Goal: Navigation & Orientation: Understand site structure

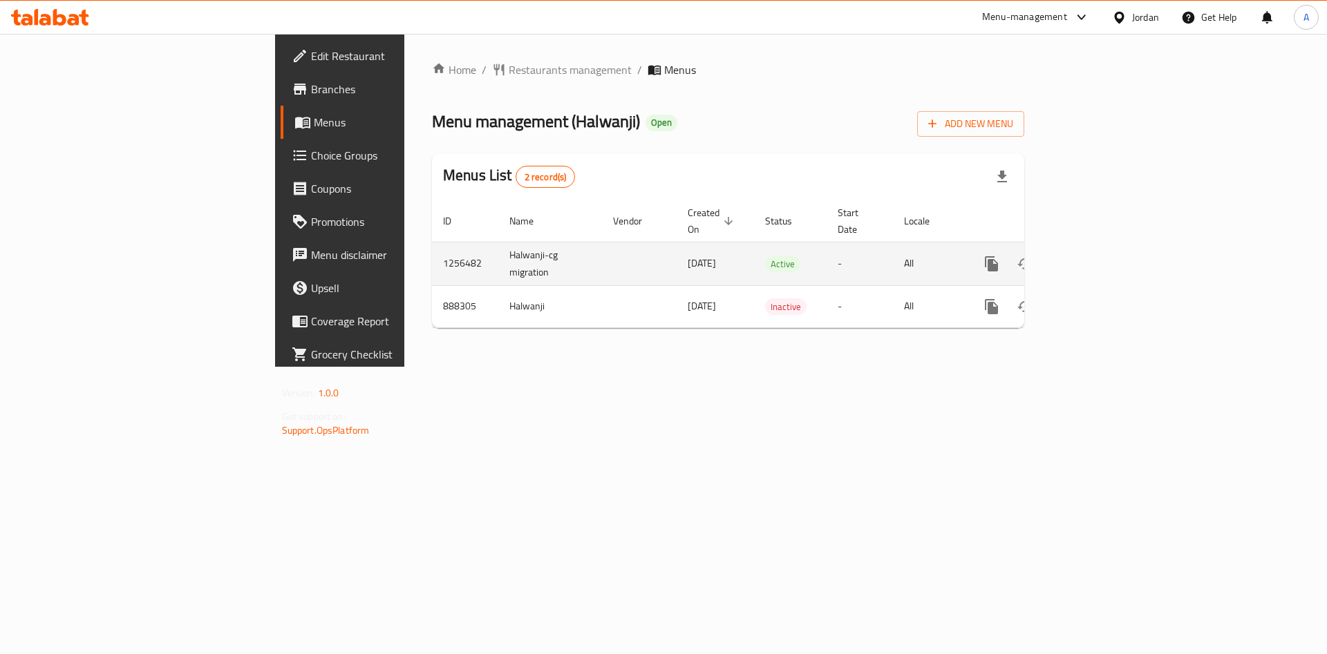
click at [1099, 256] on icon "enhanced table" at bounding box center [1091, 264] width 17 height 17
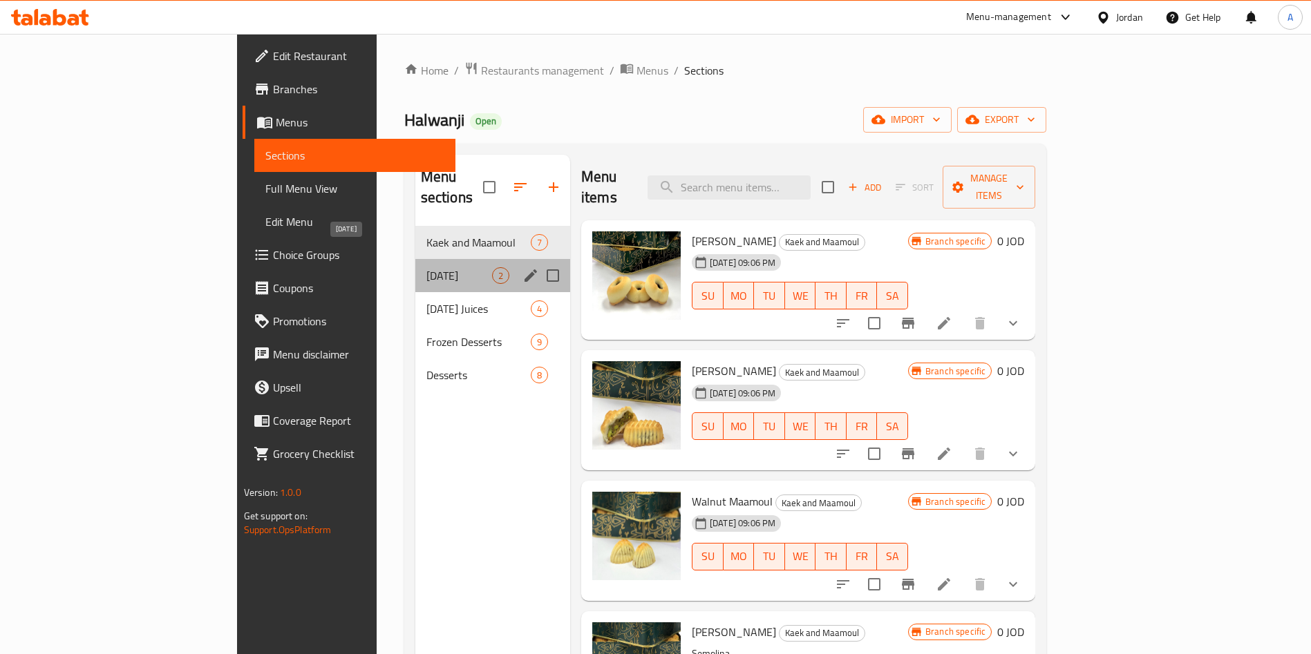
click at [426, 267] on span "[DATE]" at bounding box center [459, 275] width 66 height 17
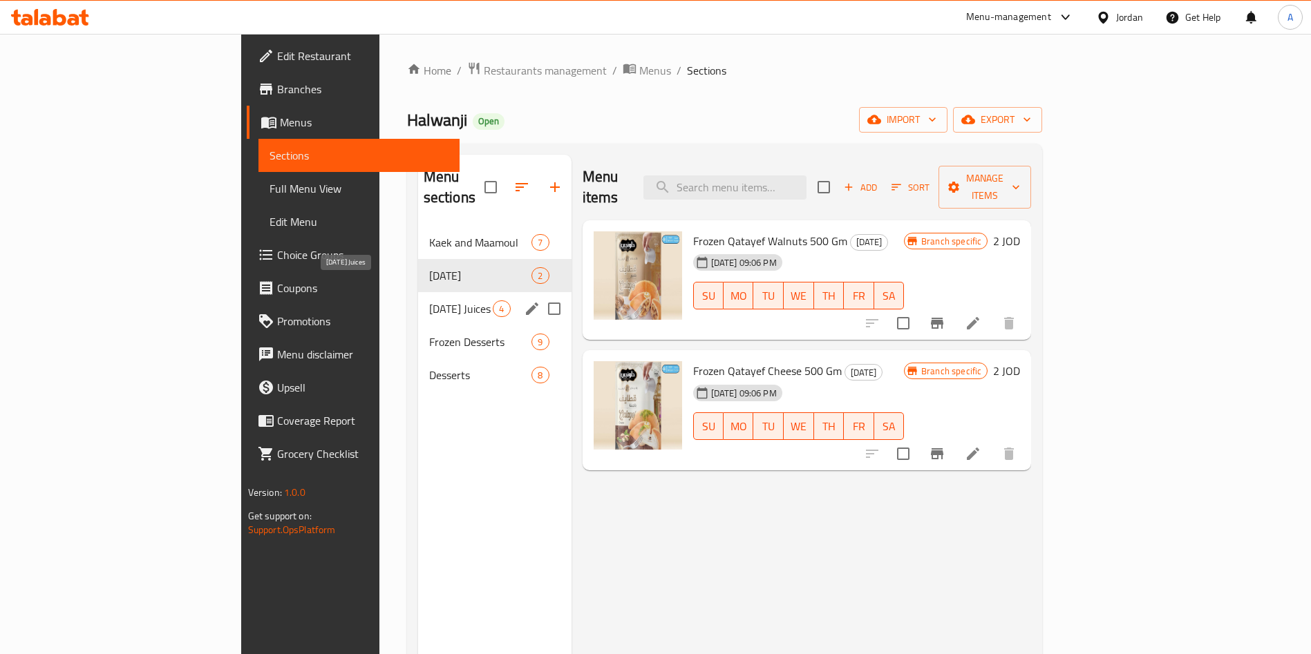
click at [429, 301] on span "[DATE] Juices" at bounding box center [461, 309] width 64 height 17
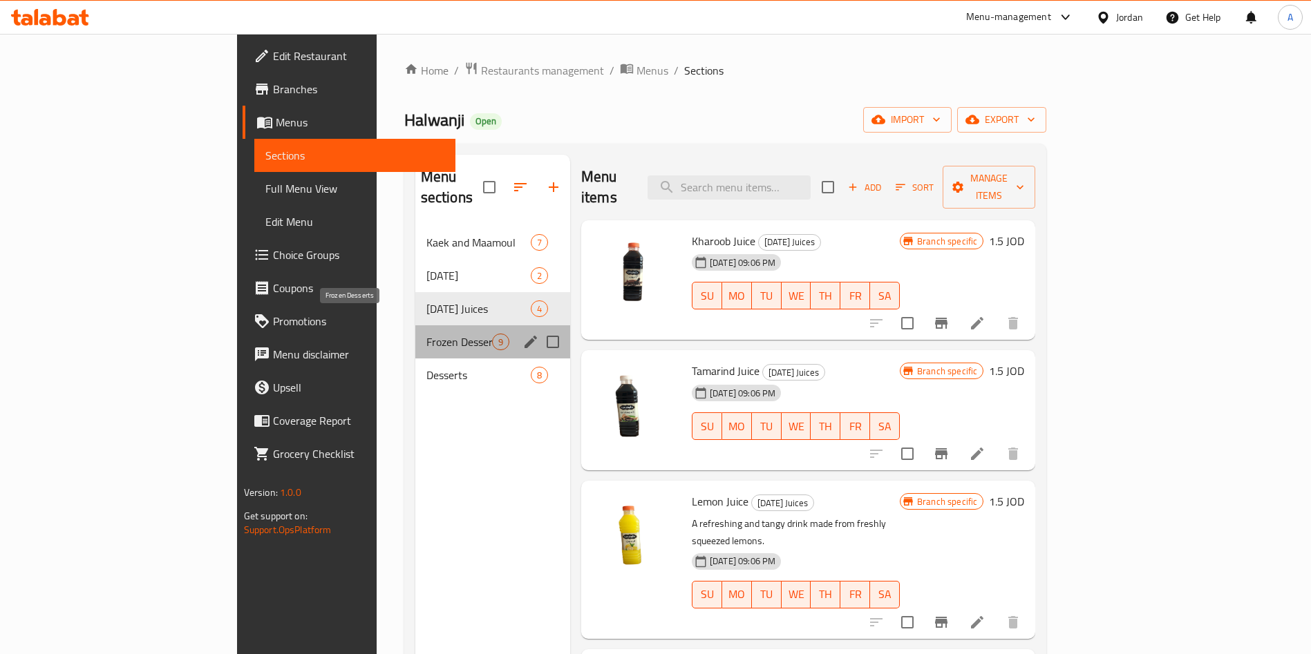
click at [426, 334] on span "Frozen Desserts" at bounding box center [459, 342] width 66 height 17
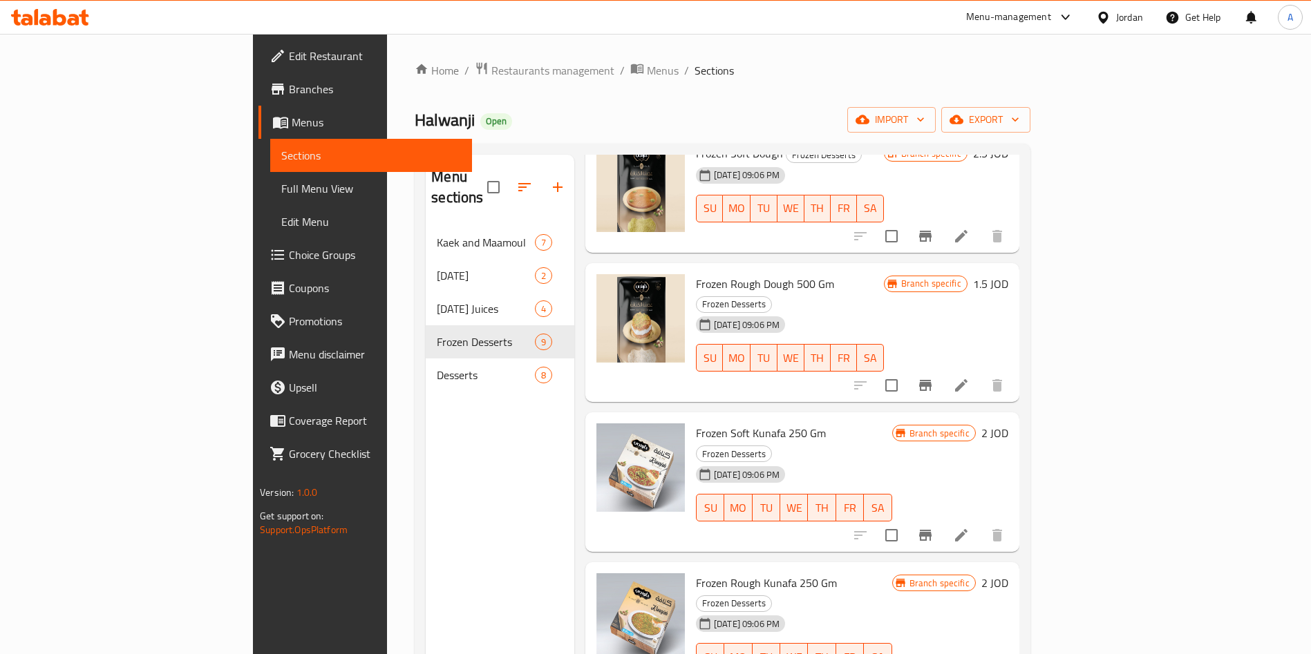
scroll to position [406, 0]
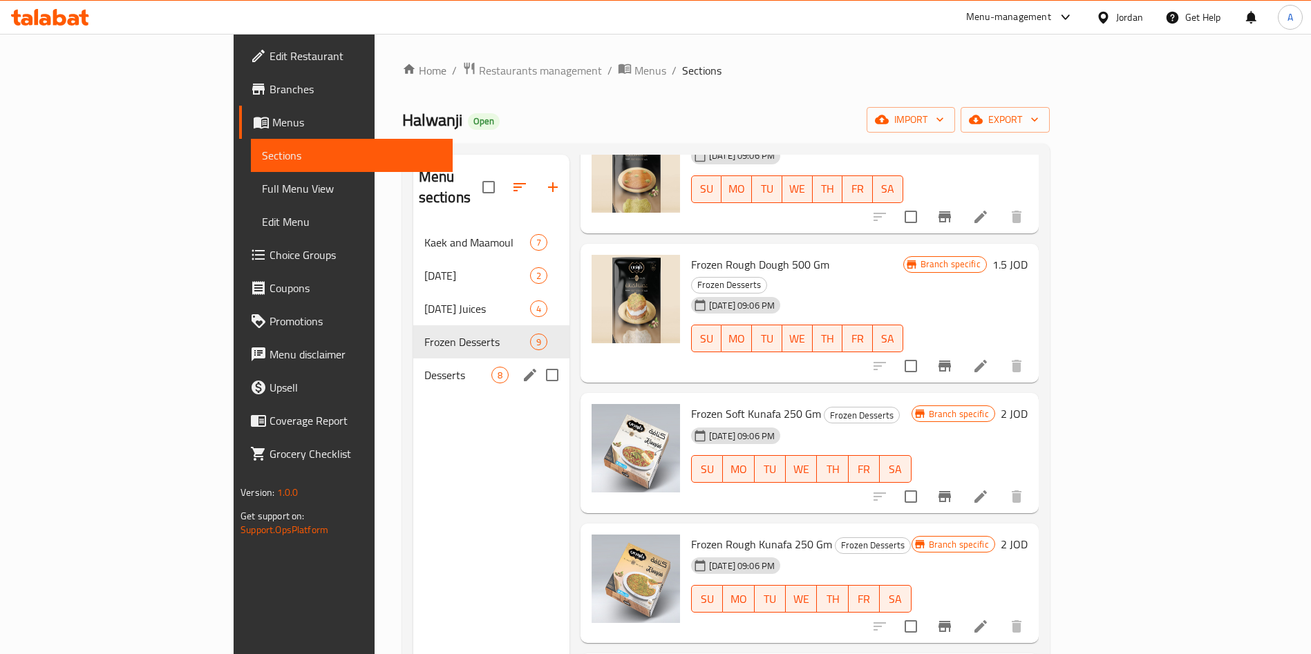
click at [424, 367] on span "Desserts" at bounding box center [457, 375] width 67 height 17
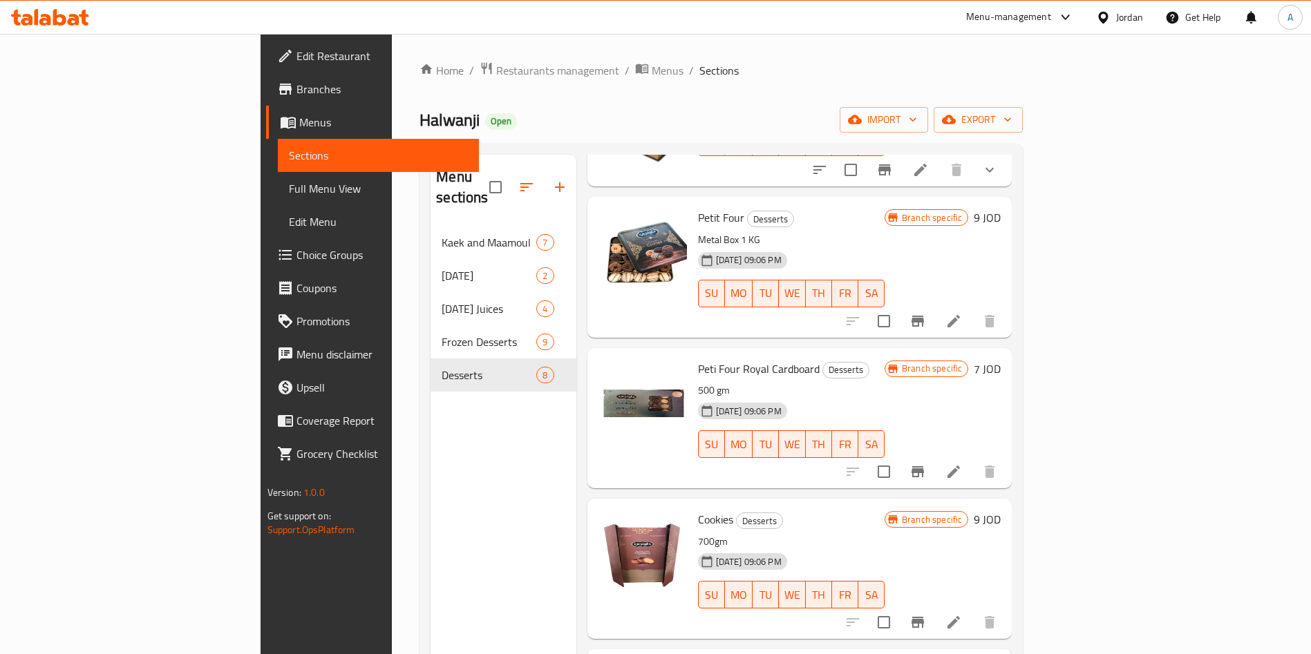
scroll to position [502, 0]
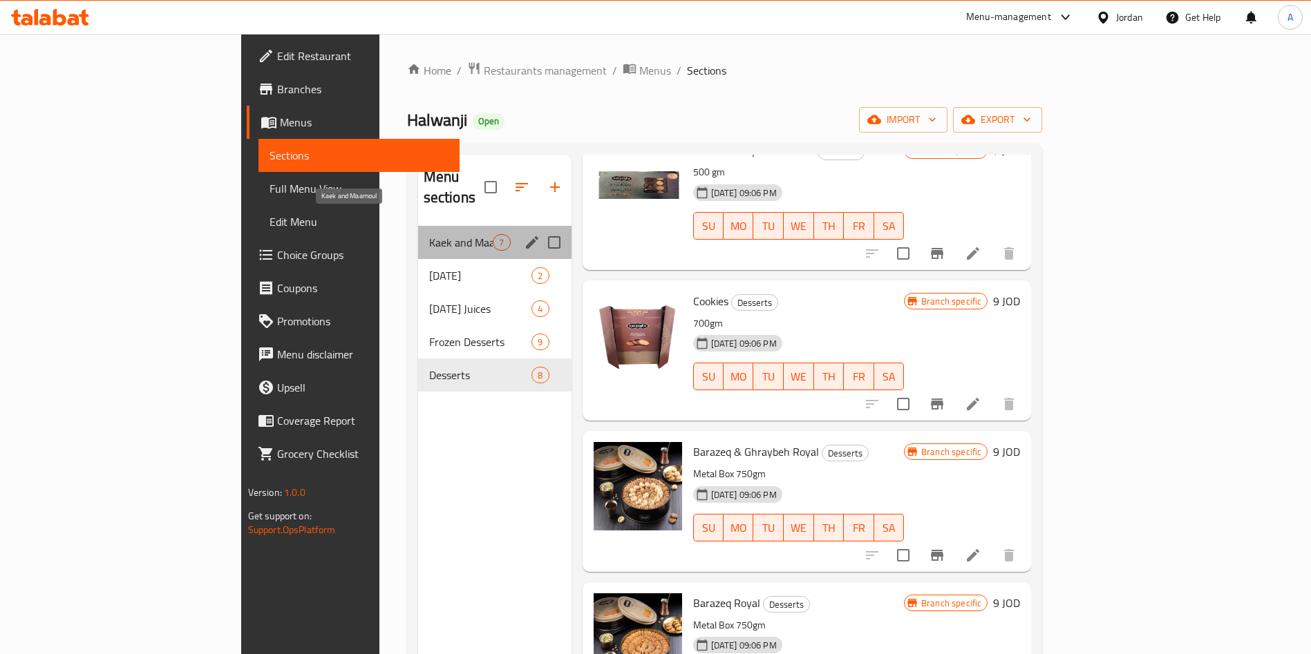
click at [429, 234] on span "Kaek and Maamoul" at bounding box center [461, 242] width 64 height 17
